Goal: Information Seeking & Learning: Learn about a topic

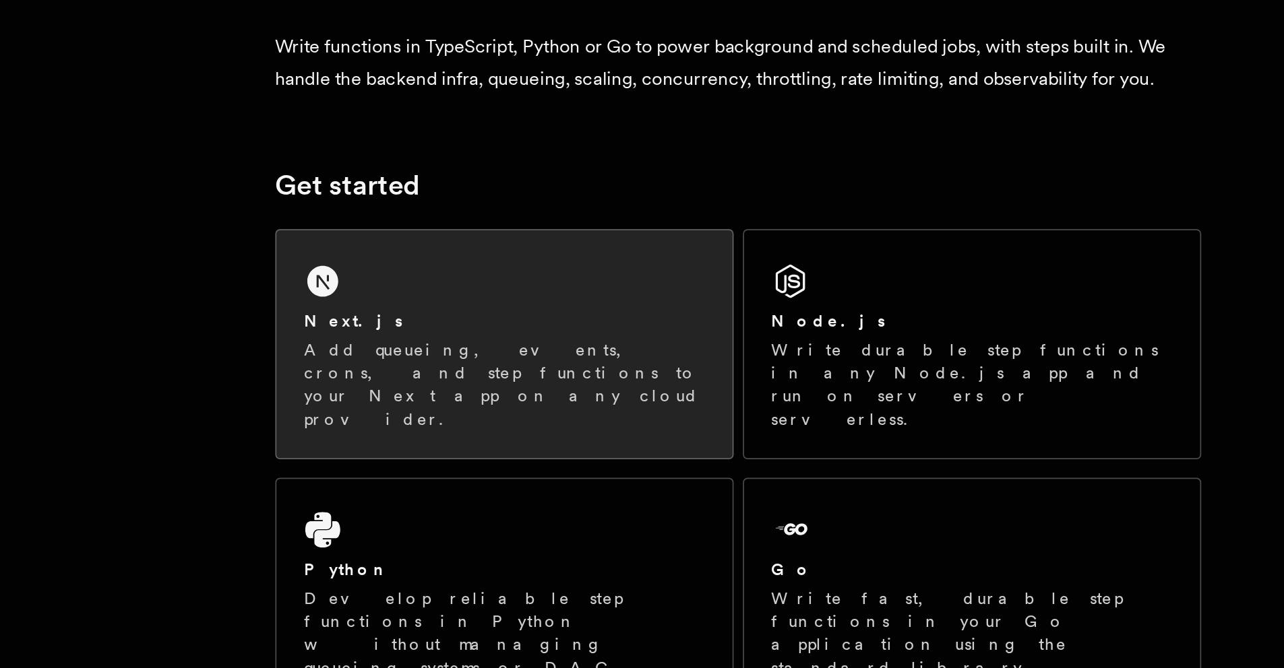
click at [418, 352] on p "Add queueing, events, crons, and step functions to your Next app on any cloud p…" at bounding box center [468, 371] width 233 height 54
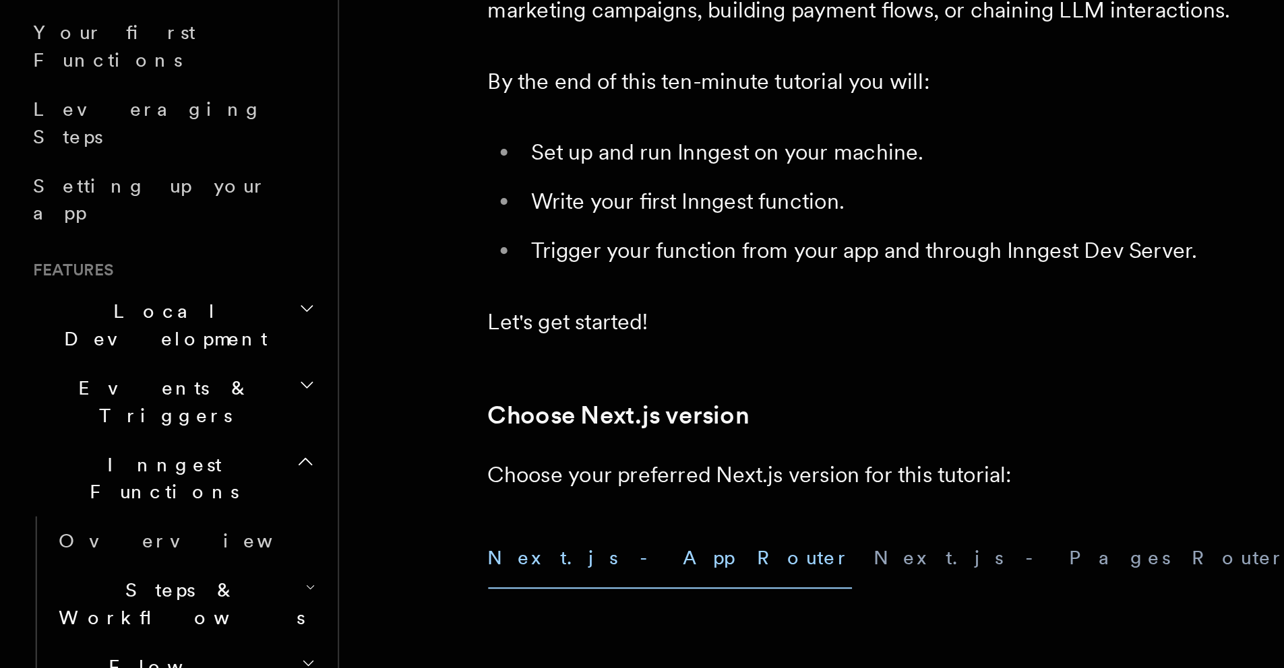
scroll to position [38, 0]
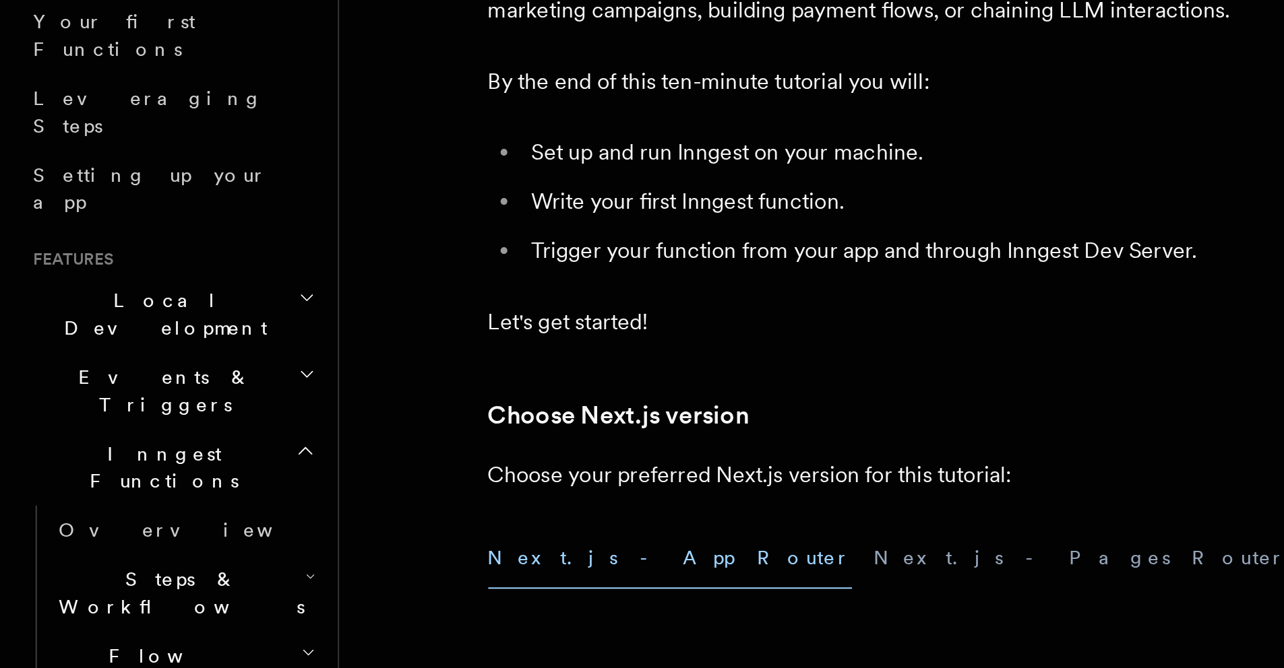
click at [78, 461] on span "Steps & Workflows" at bounding box center [87, 474] width 127 height 27
click at [84, 461] on span "Steps & Workflows" at bounding box center [87, 474] width 127 height 27
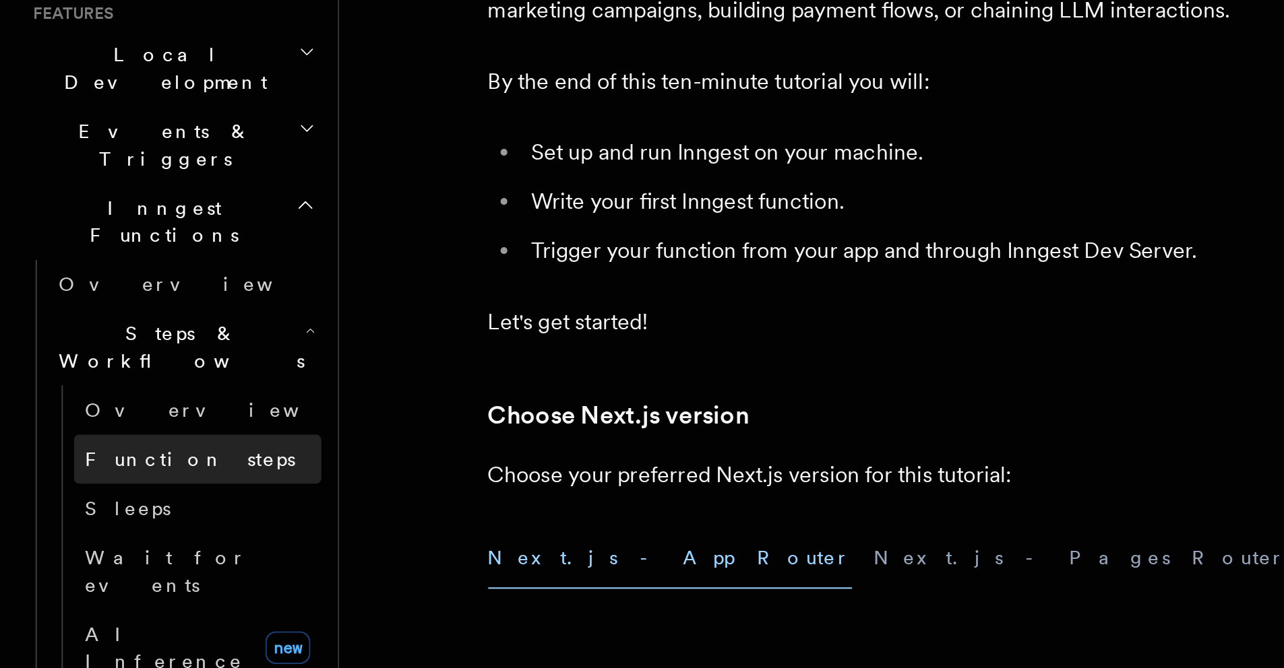
scroll to position [164, 0]
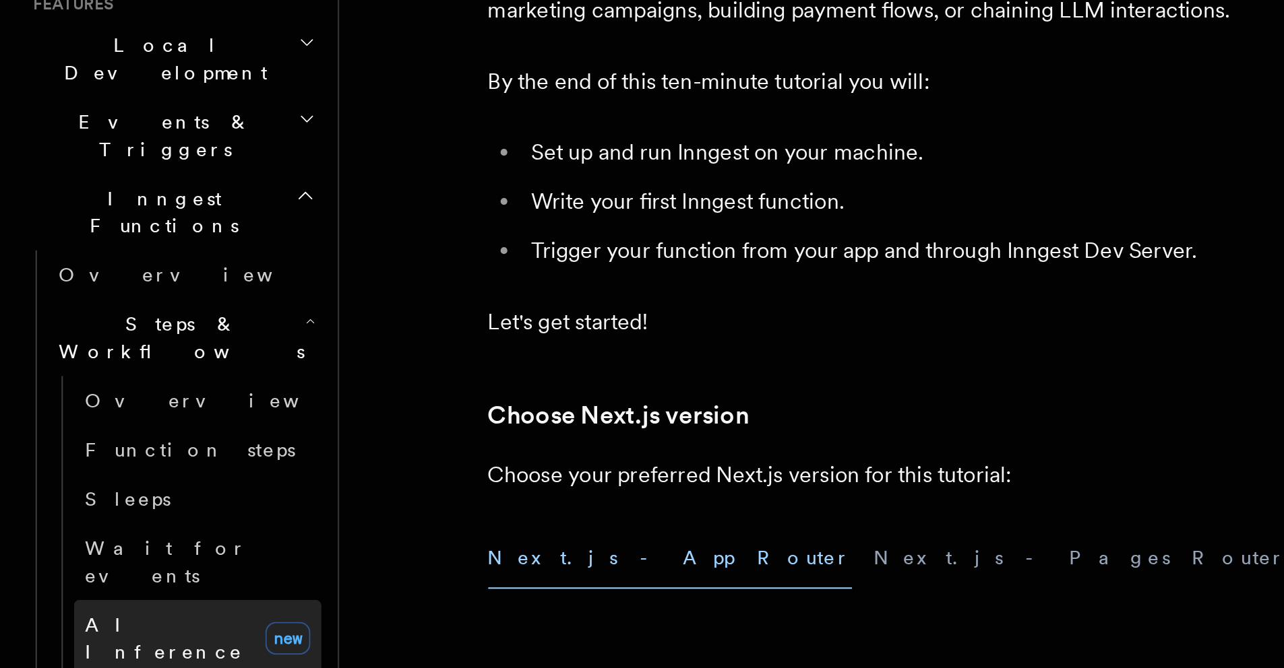
click at [82, 483] on span "AI Inference" at bounding box center [84, 496] width 84 height 27
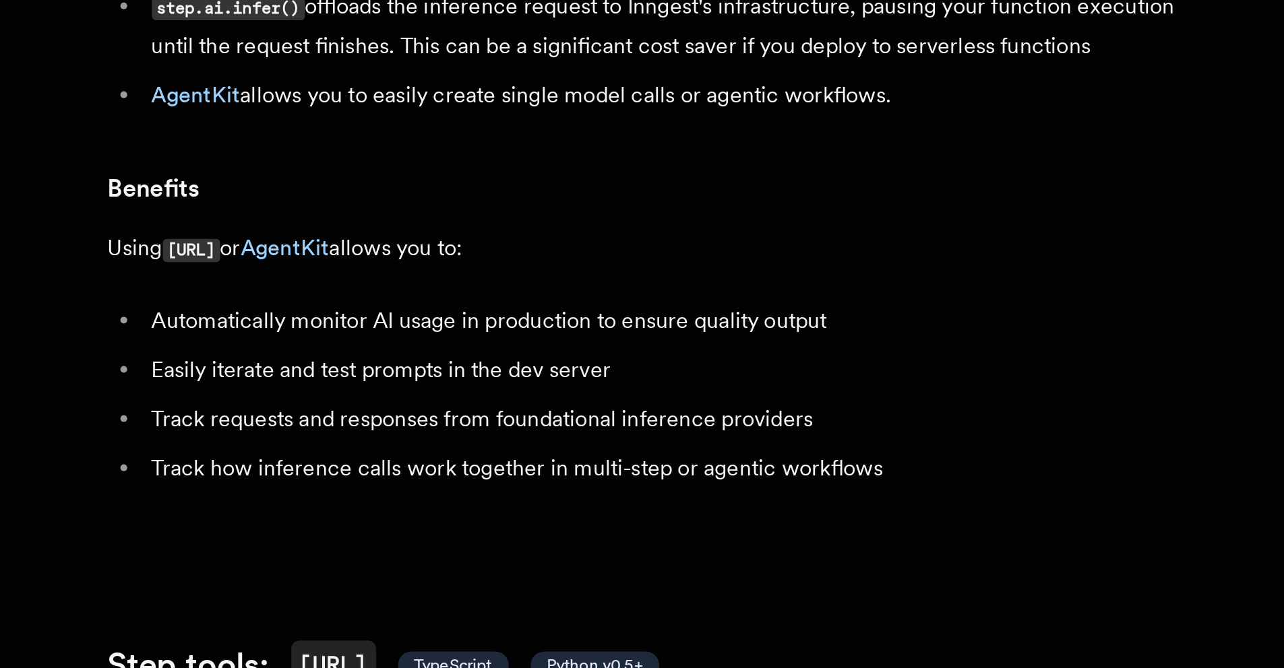
click at [287, 365] on code "step.ai" at bounding box center [281, 370] width 28 height 11
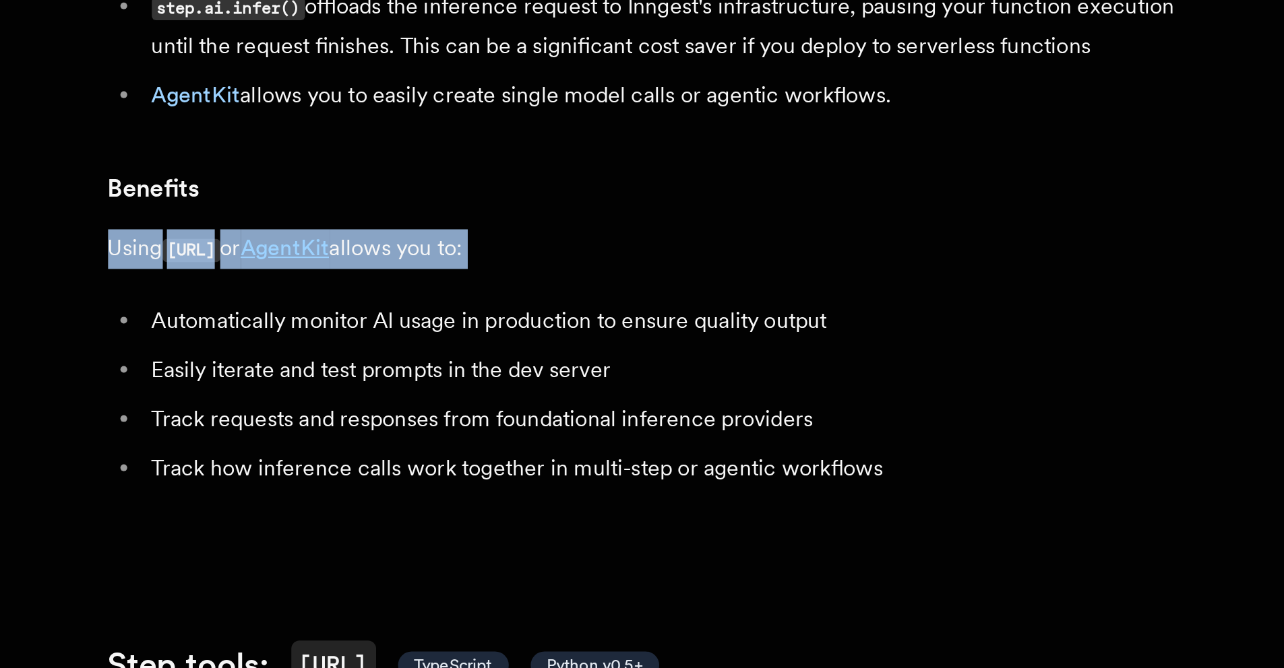
click at [287, 365] on code "step.ai" at bounding box center [281, 370] width 28 height 11
click at [294, 365] on code "step.ai" at bounding box center [281, 370] width 28 height 11
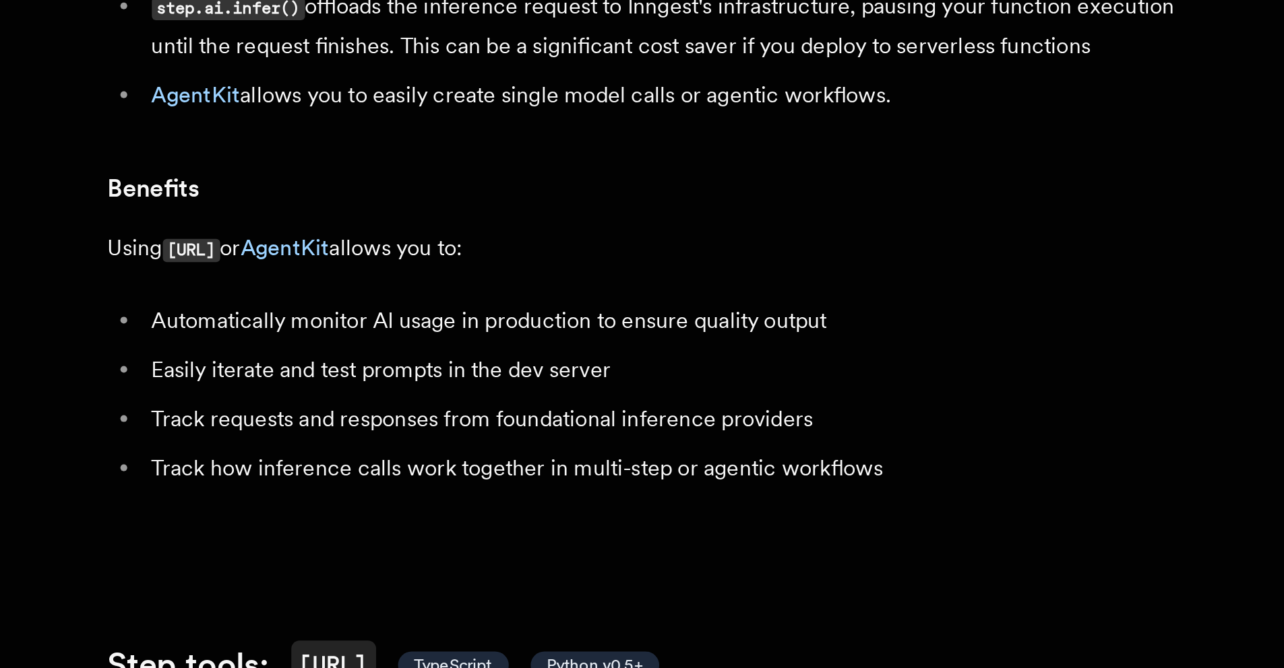
click at [294, 365] on code "step.ai" at bounding box center [281, 370] width 28 height 11
click at [292, 396] on li "Automatically monitor AI usage in production to ensure quality output" at bounding box center [519, 405] width 522 height 19
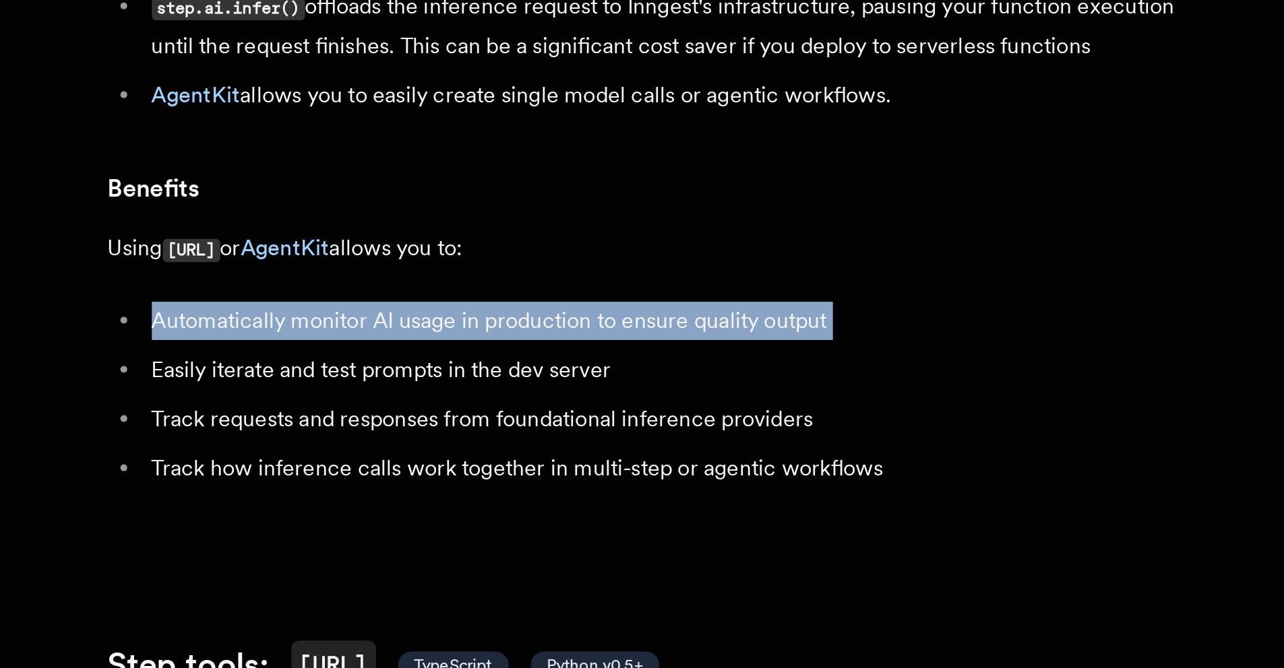
click at [292, 396] on li "Automatically monitor AI usage in production to ensure quality output" at bounding box center [519, 405] width 522 height 19
click at [301, 396] on li "Automatically monitor AI usage in production to ensure quality output" at bounding box center [519, 405] width 522 height 19
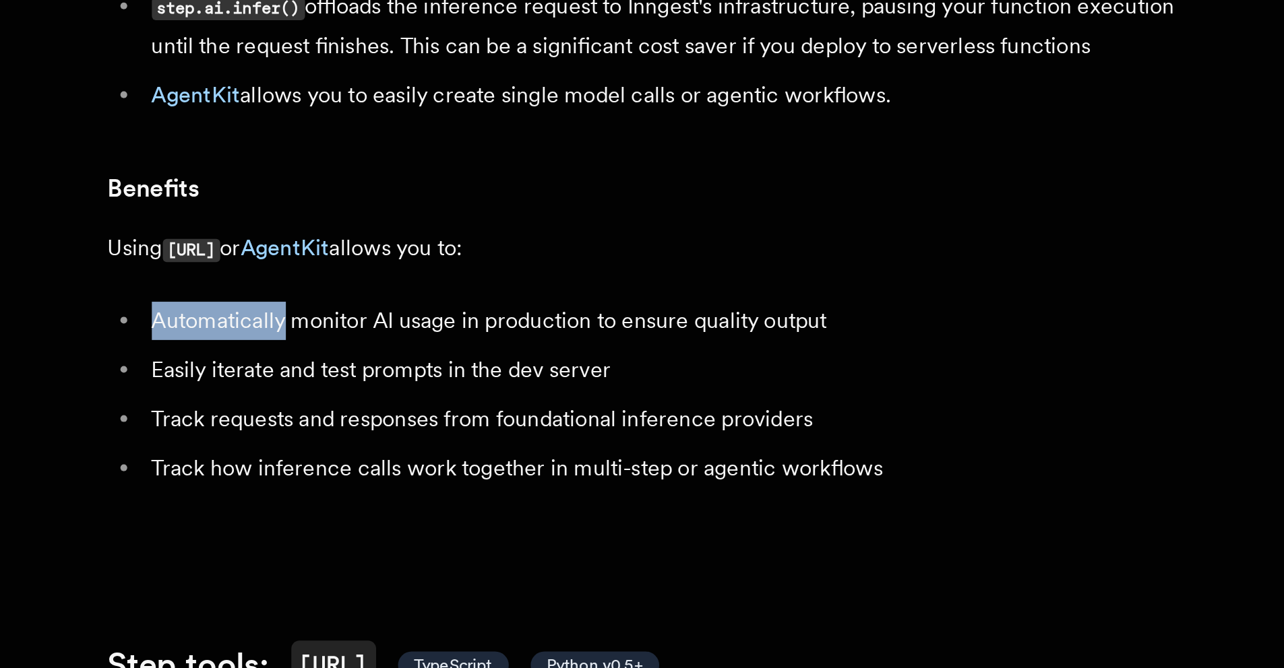
click at [301, 396] on li "Automatically monitor AI usage in production to ensure quality output" at bounding box center [519, 405] width 522 height 19
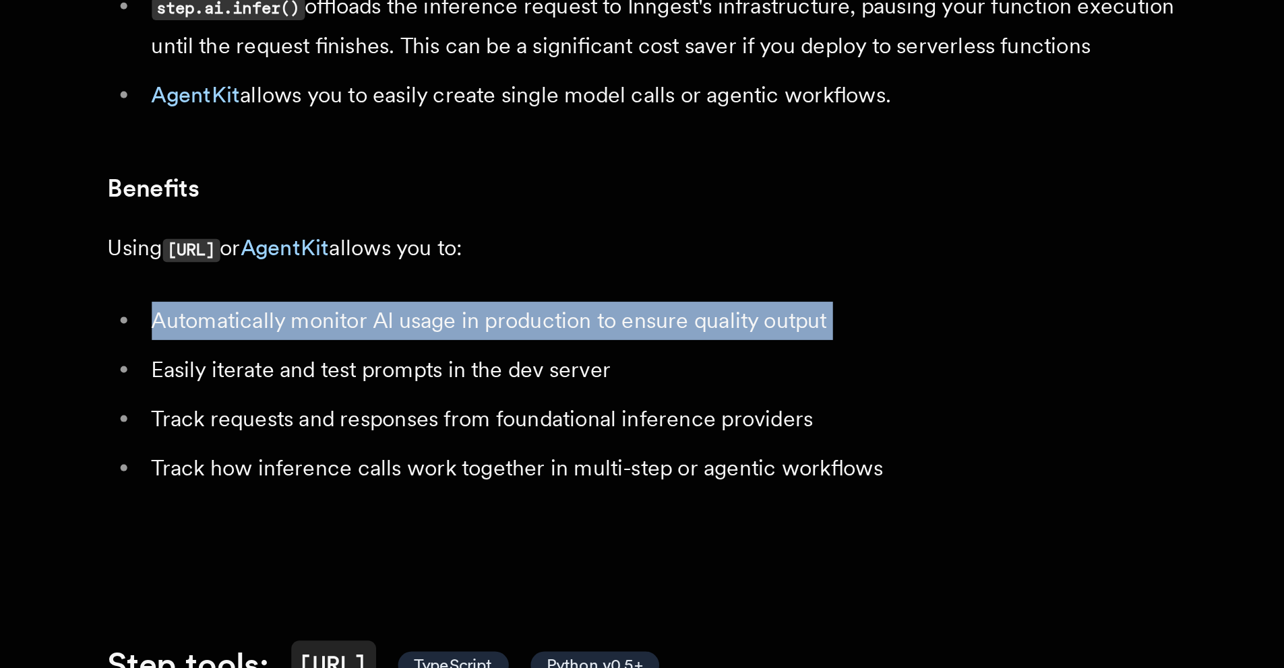
click at [301, 396] on li "Automatically monitor AI usage in production to ensure quality output" at bounding box center [519, 405] width 522 height 19
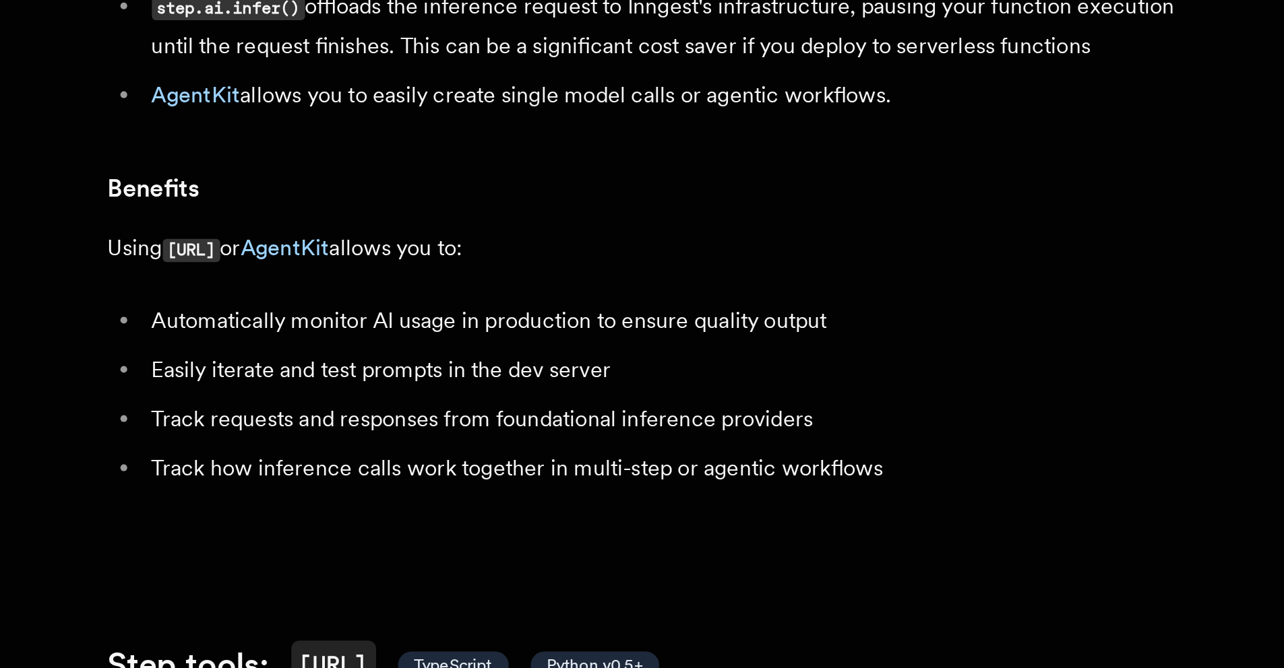
click at [301, 420] on li "Easily iterate and test prompts in the dev server" at bounding box center [519, 429] width 522 height 19
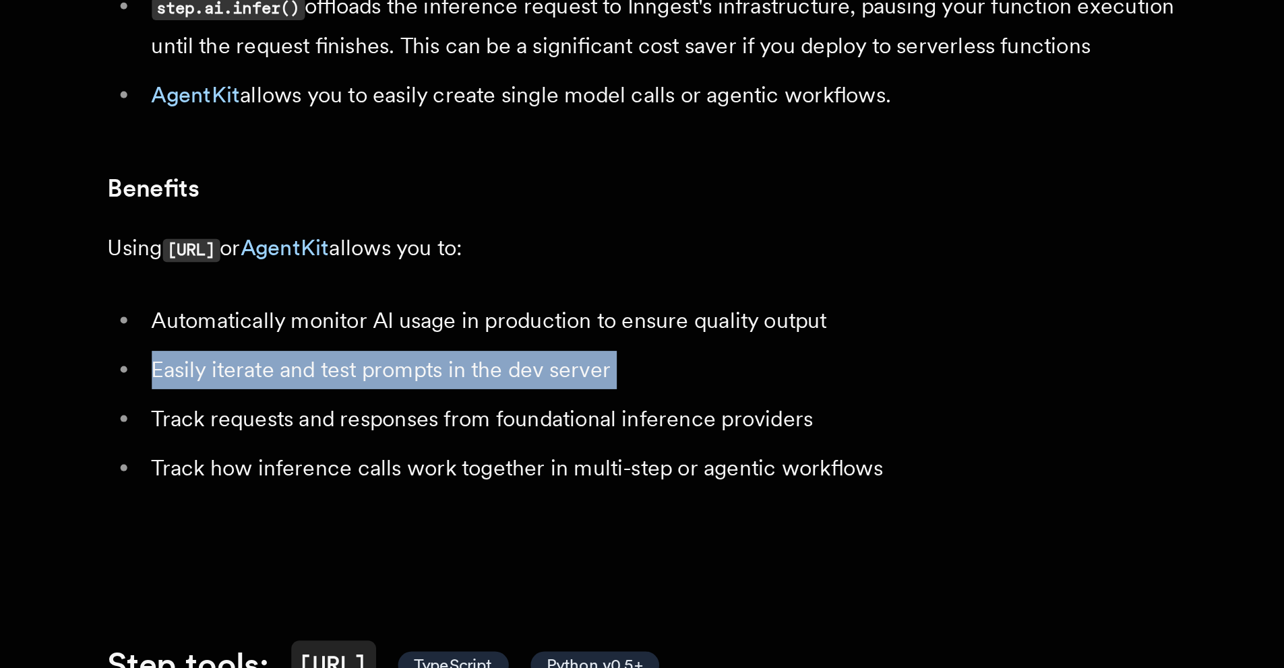
click at [301, 420] on li "Easily iterate and test prompts in the dev server" at bounding box center [519, 429] width 522 height 19
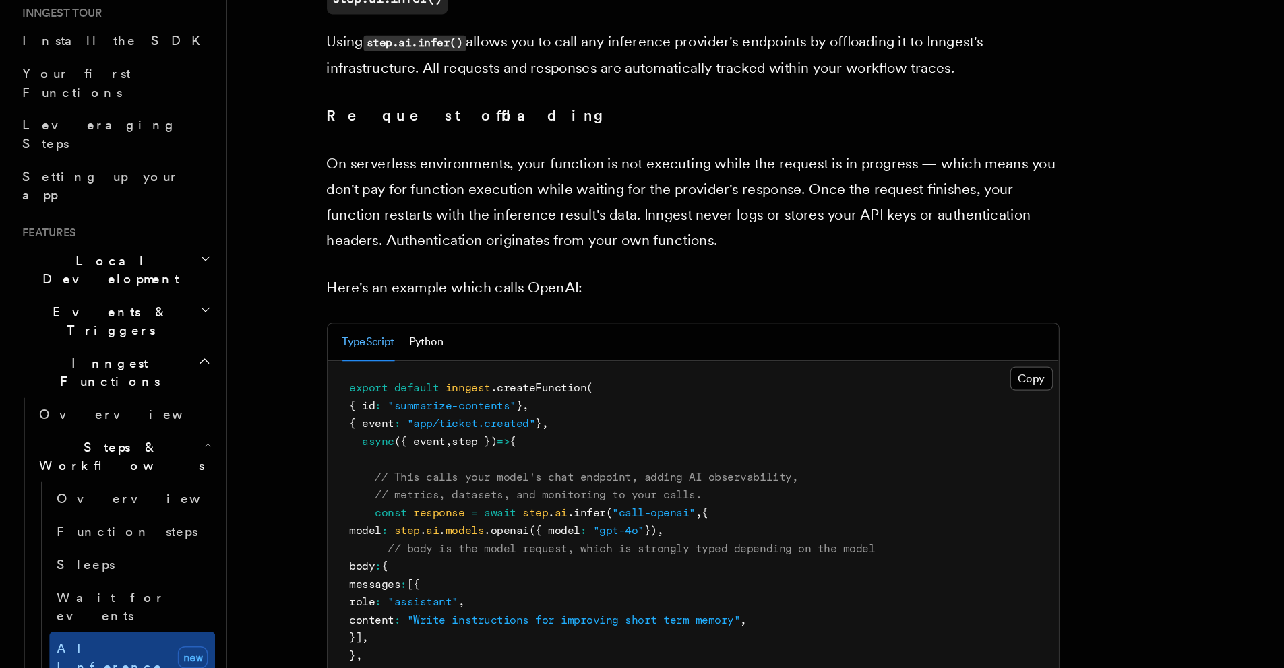
scroll to position [456, 0]
